Goal: Use online tool/utility: Use online tool/utility

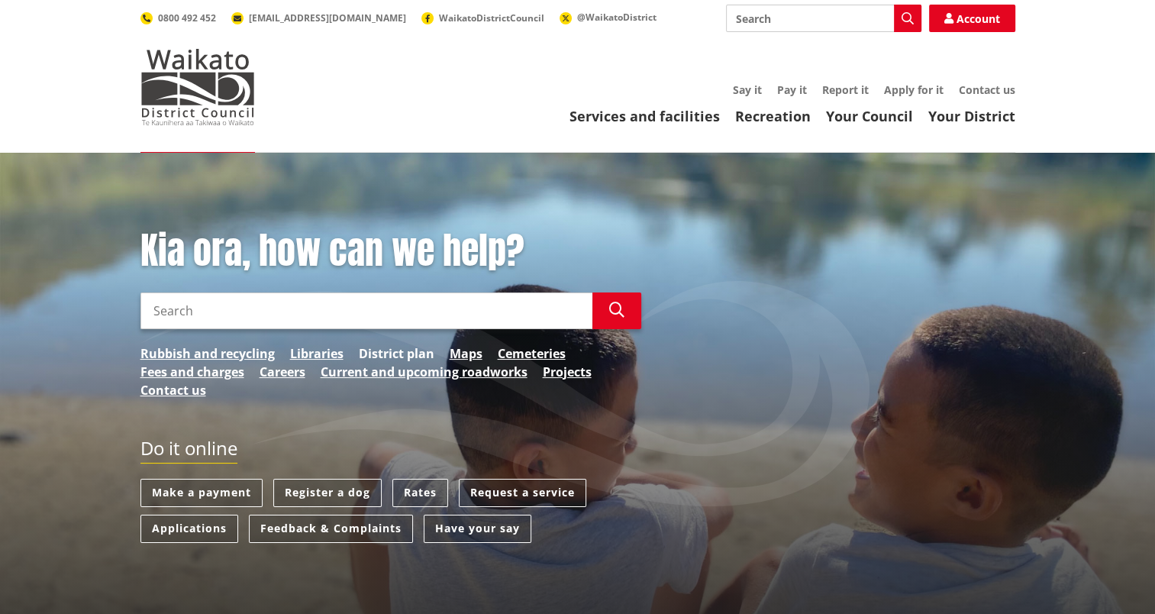
click at [408, 351] on link "District plan" at bounding box center [397, 353] width 76 height 18
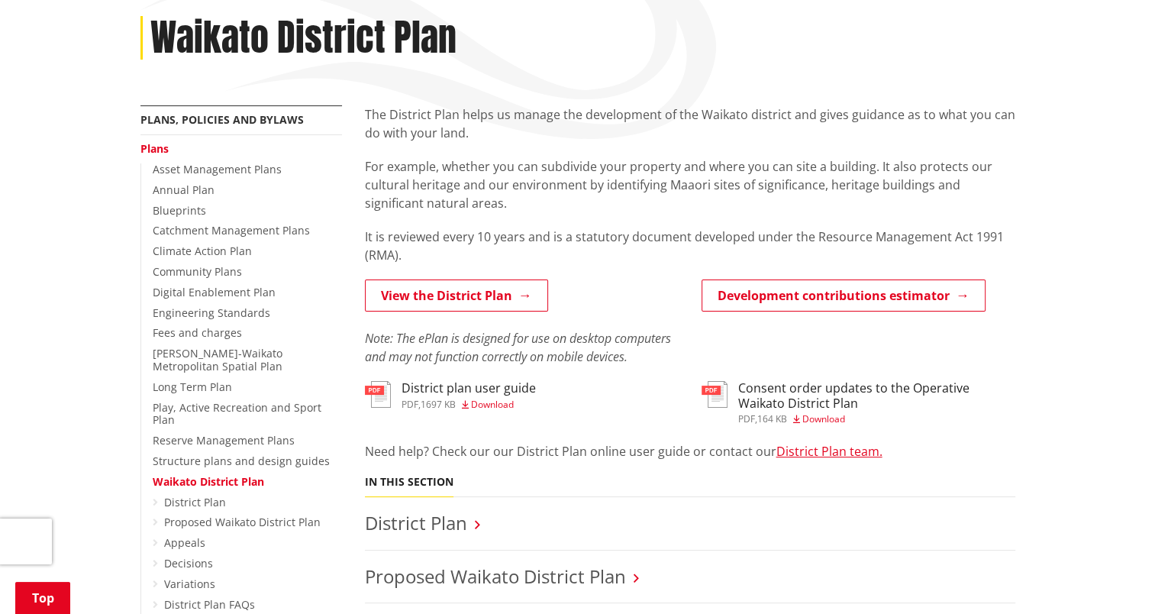
scroll to position [208, 0]
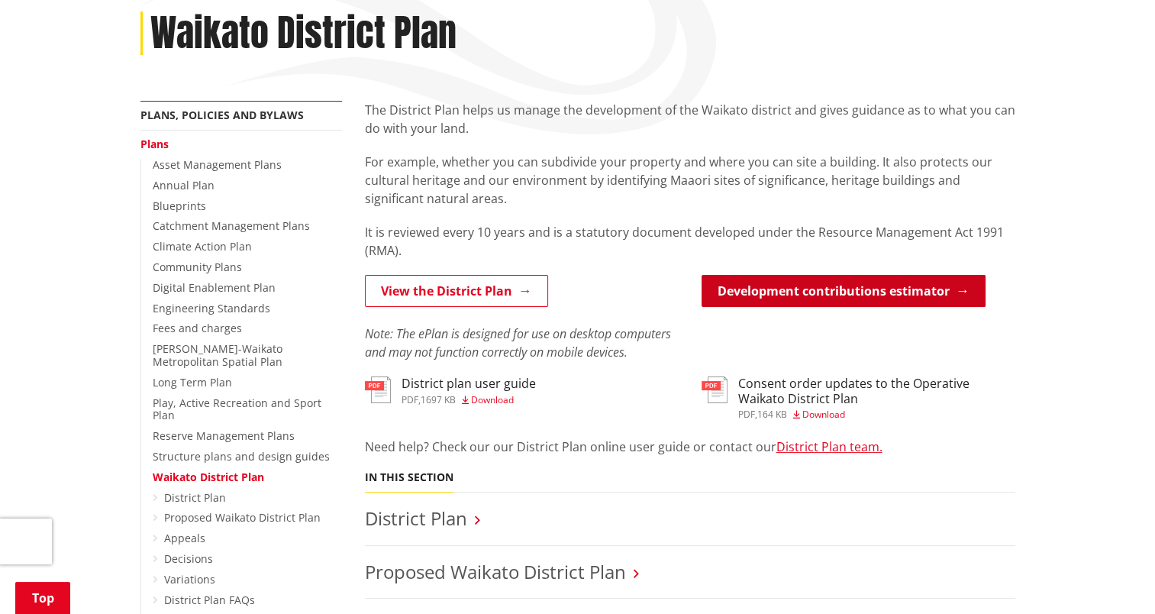
click at [883, 293] on link "Development contributions estimator" at bounding box center [843, 291] width 284 height 32
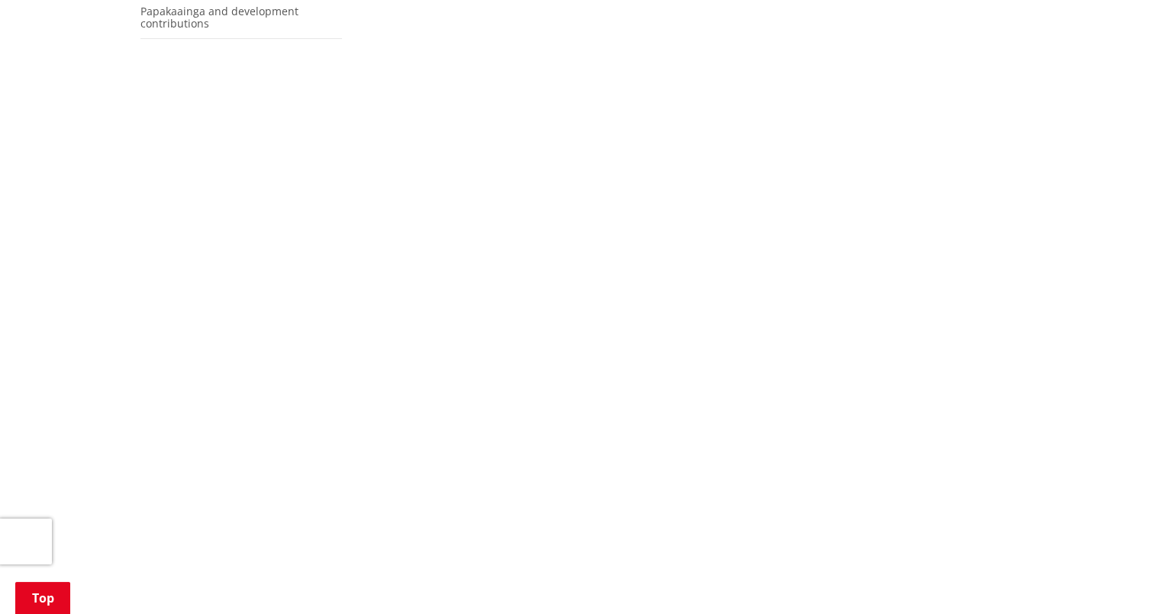
scroll to position [526, 0]
